Goal: Task Accomplishment & Management: Manage account settings

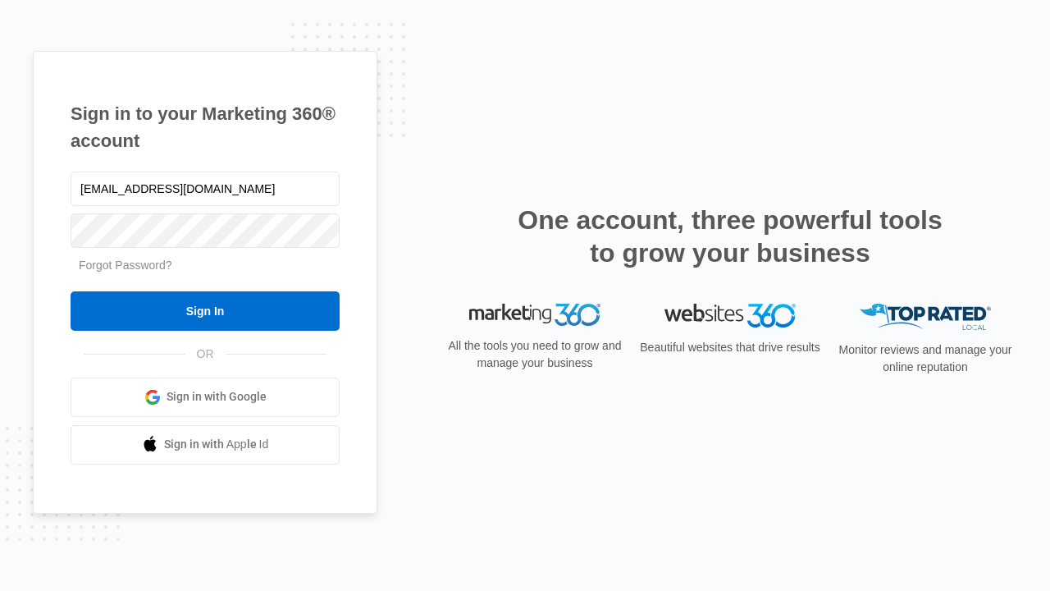
type input "dankie614@gmail.com"
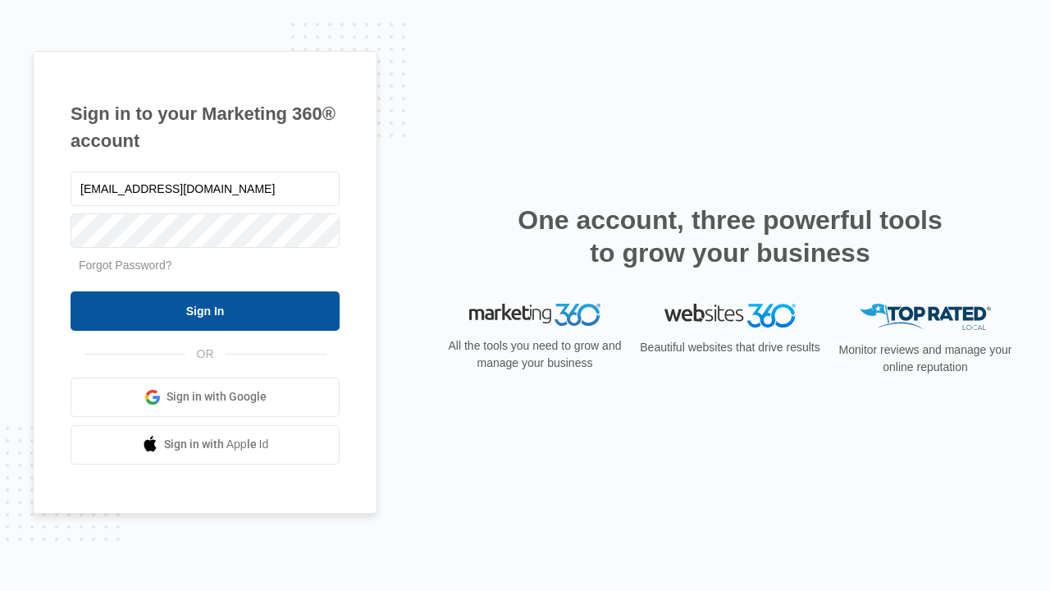
click at [205, 310] on input "Sign In" at bounding box center [205, 310] width 269 height 39
